Goal: Navigation & Orientation: Find specific page/section

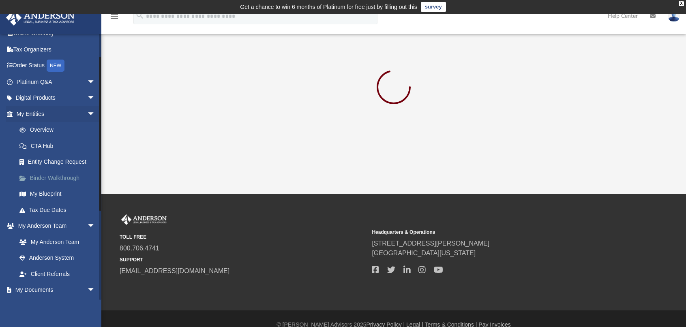
scroll to position [41, 0]
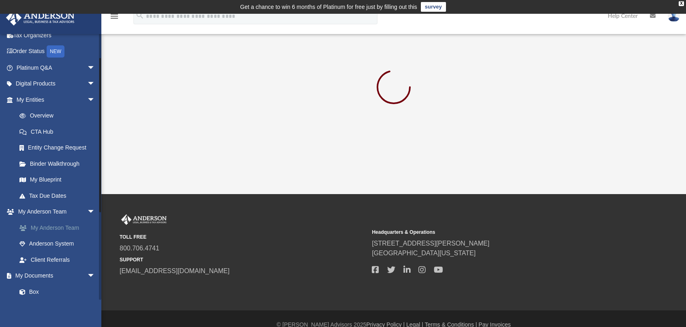
click at [48, 227] on link "My Anderson Team" at bounding box center [59, 228] width 96 height 16
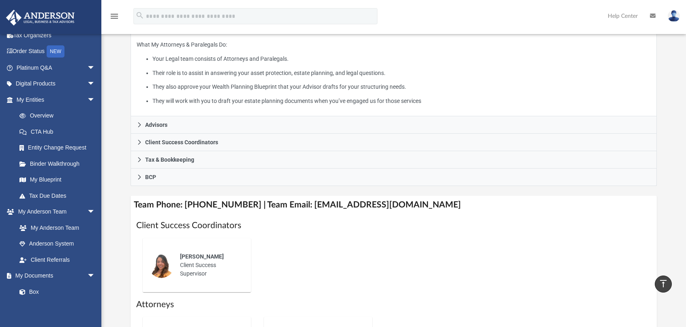
scroll to position [122, 0]
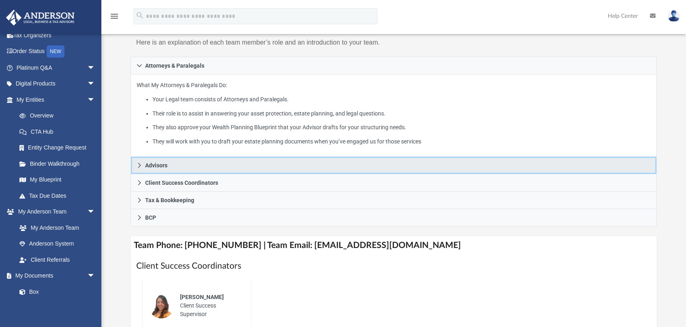
click at [140, 166] on icon at bounding box center [140, 166] width 6 height 6
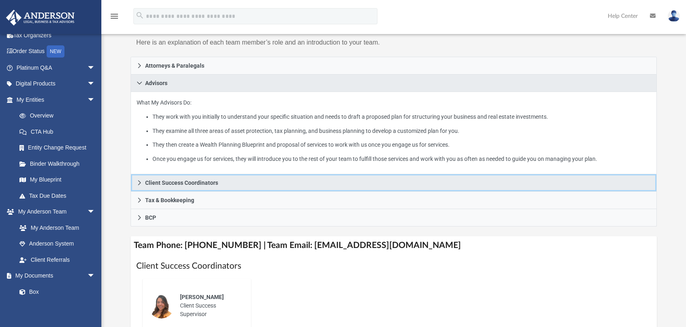
click at [137, 184] on icon at bounding box center [140, 183] width 6 height 6
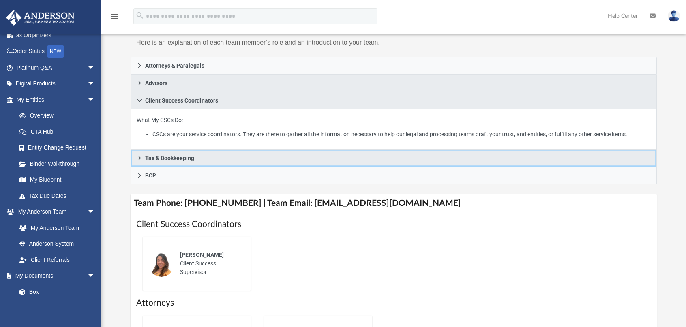
click at [137, 157] on icon at bounding box center [140, 158] width 6 height 6
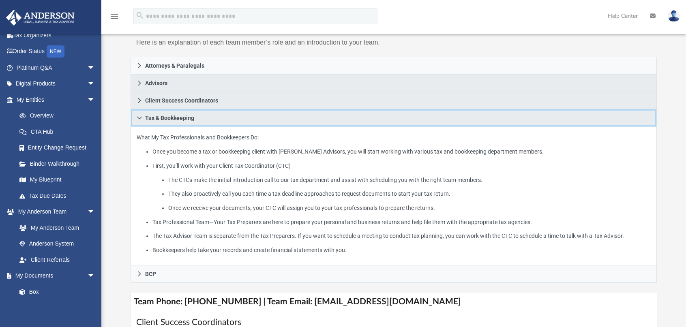
click at [139, 120] on icon at bounding box center [140, 118] width 6 height 6
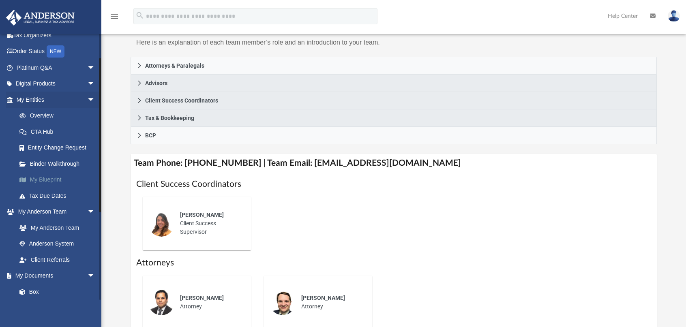
click at [43, 180] on link "My Blueprint" at bounding box center [59, 180] width 96 height 16
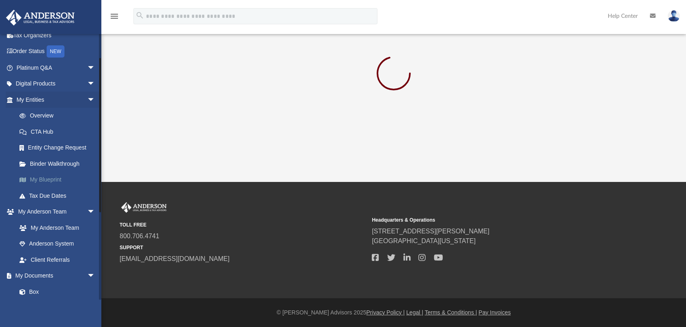
scroll to position [13, 0]
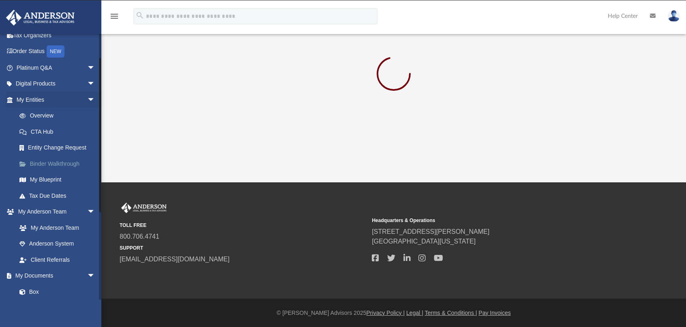
click at [47, 163] on link "Binder Walkthrough" at bounding box center [59, 164] width 96 height 16
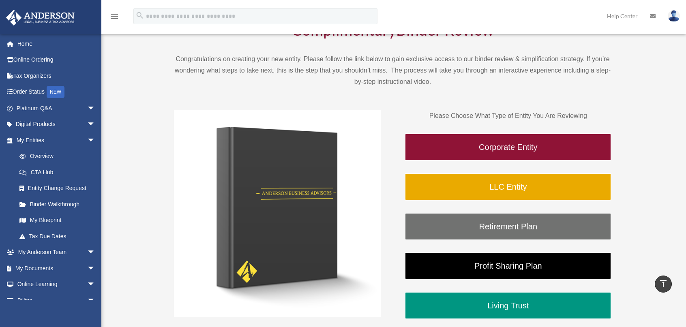
scroll to position [41, 0]
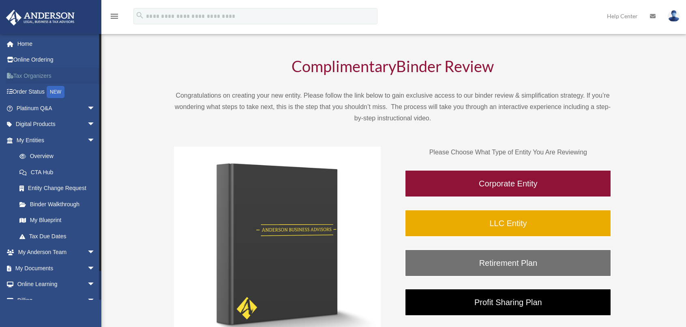
click at [31, 75] on link "Tax Organizers" at bounding box center [57, 76] width 102 height 16
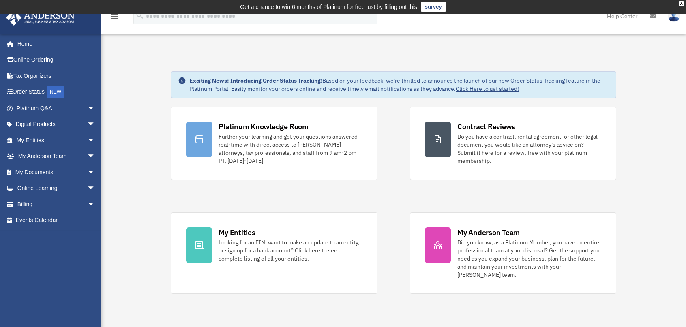
click at [474, 90] on link "Click Here to get started!" at bounding box center [487, 88] width 63 height 7
